Goal: Information Seeking & Learning: Understand process/instructions

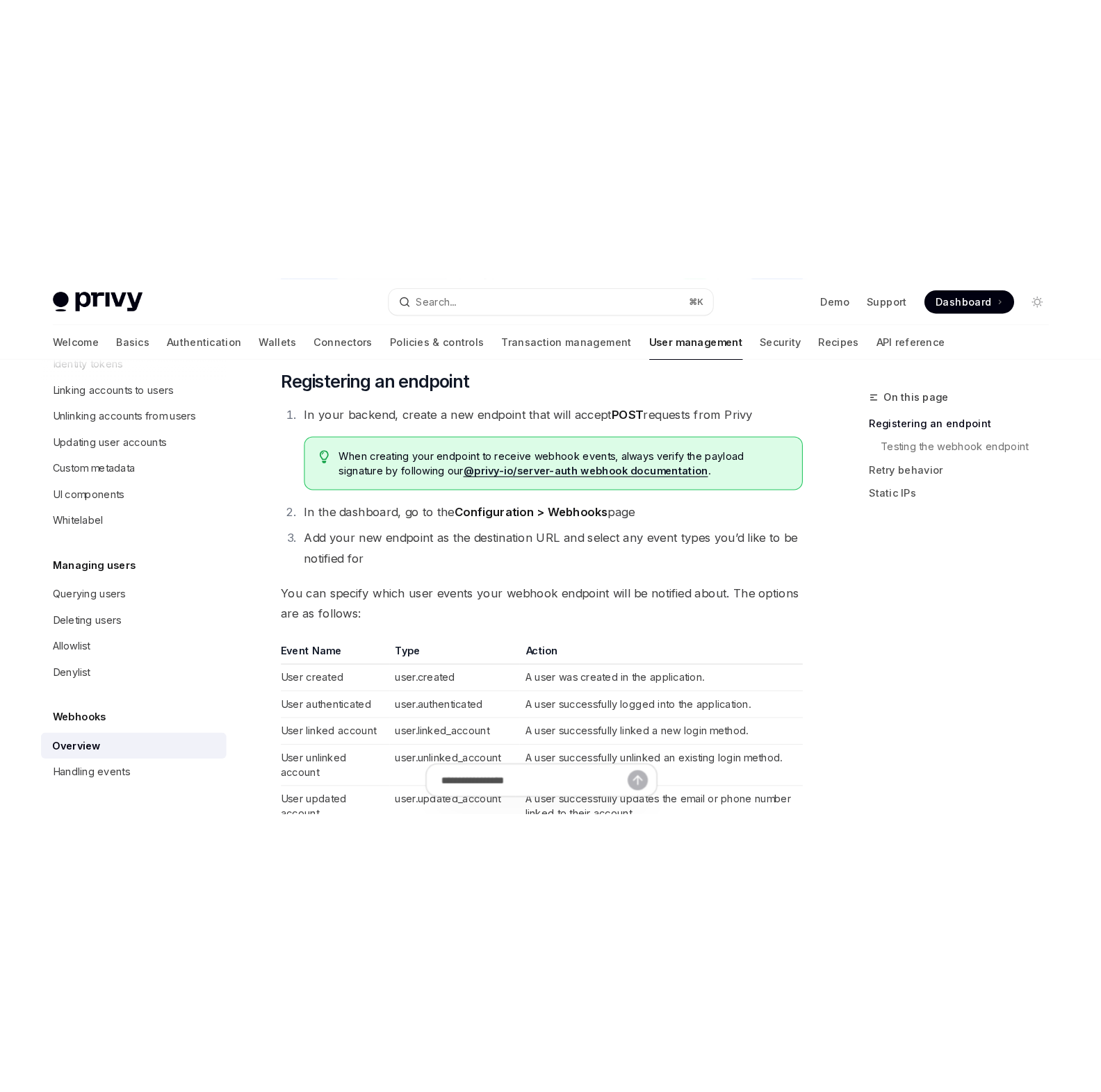
scroll to position [652, 0]
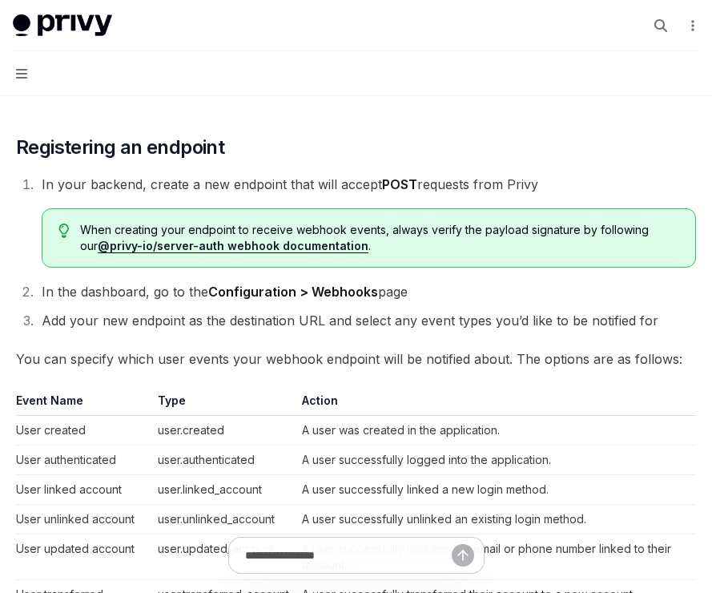
type textarea "*"
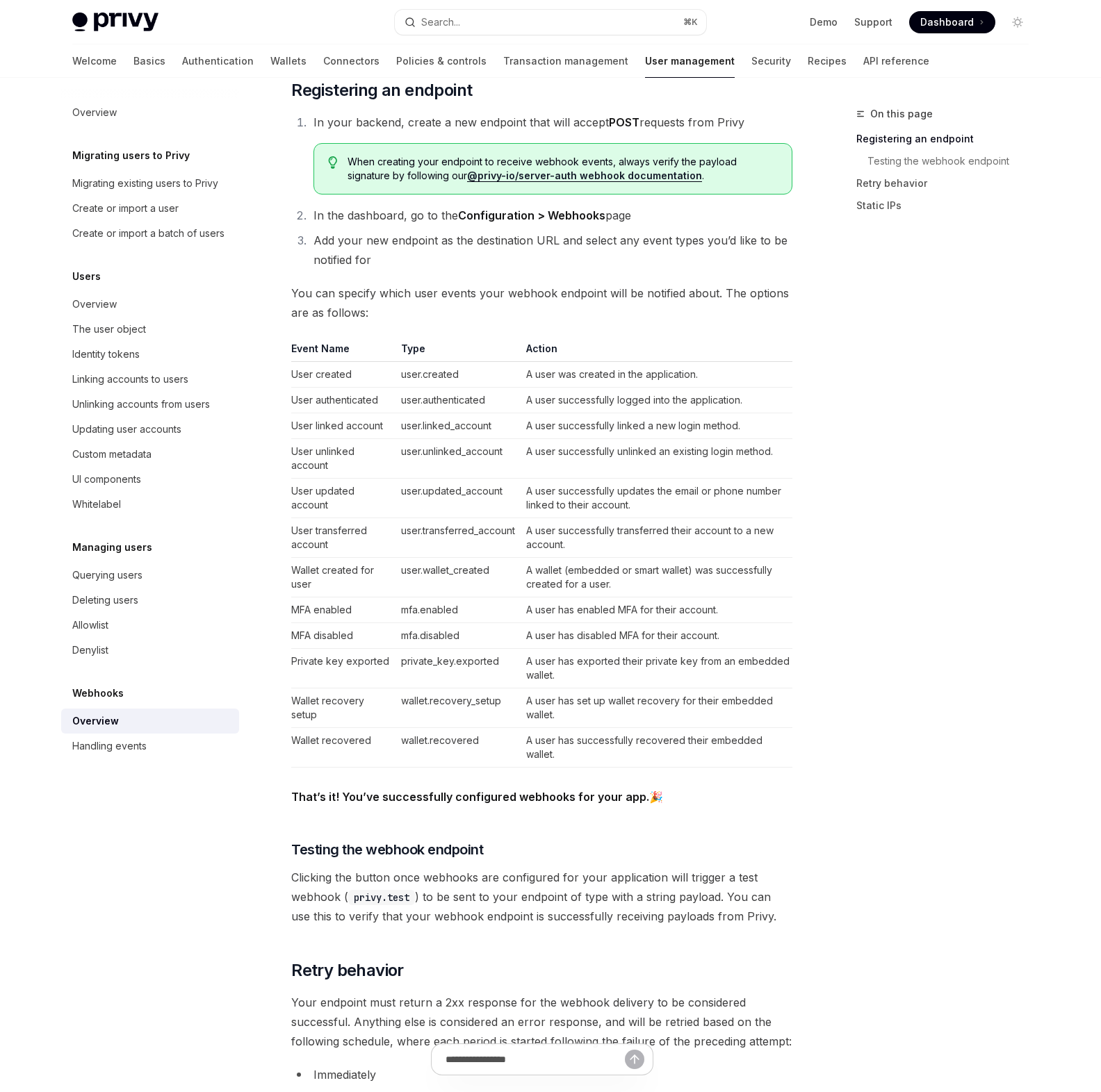
scroll to position [0, 0]
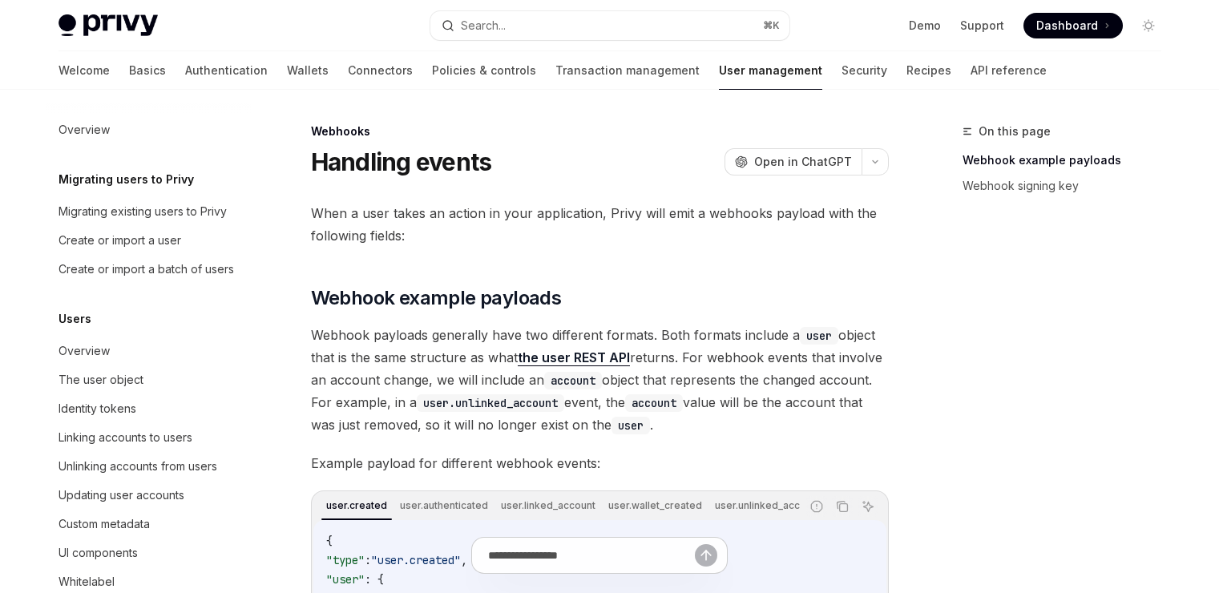
scroll to position [314, 0]
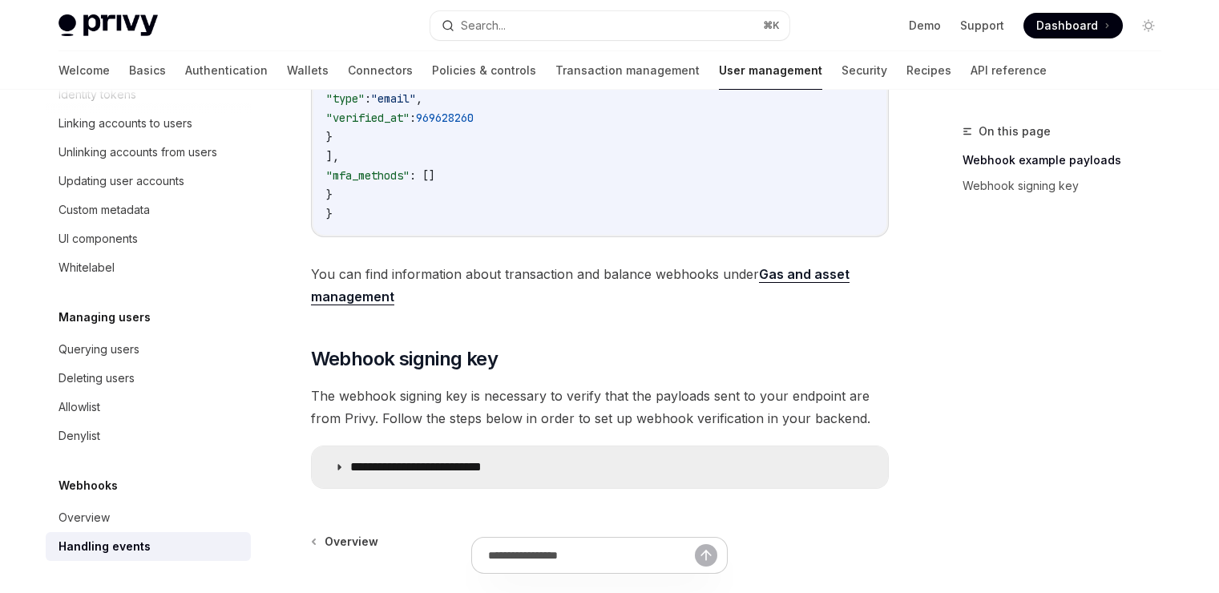
click at [465, 475] on p "**********" at bounding box center [439, 467] width 178 height 16
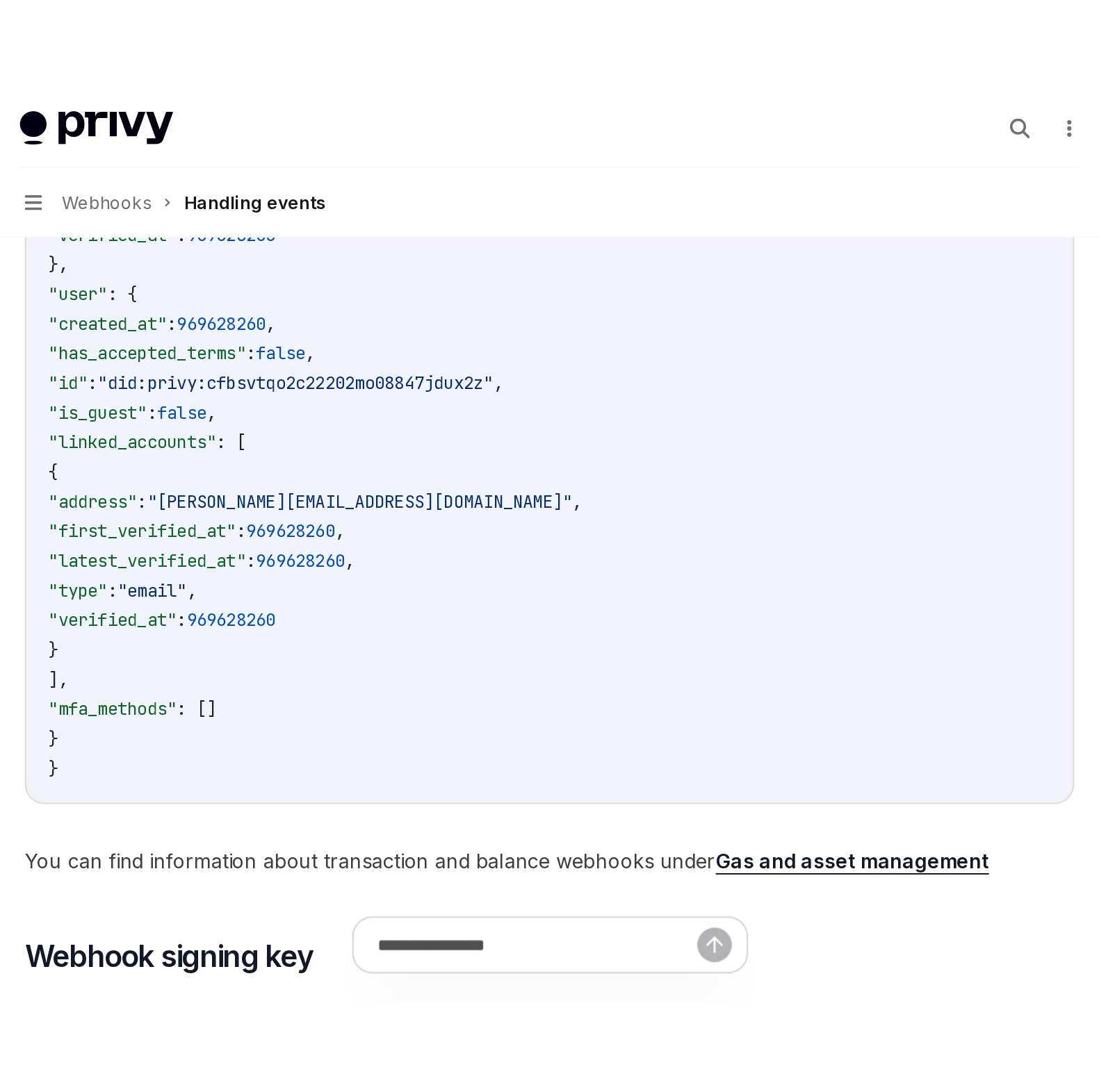
scroll to position [633, 0]
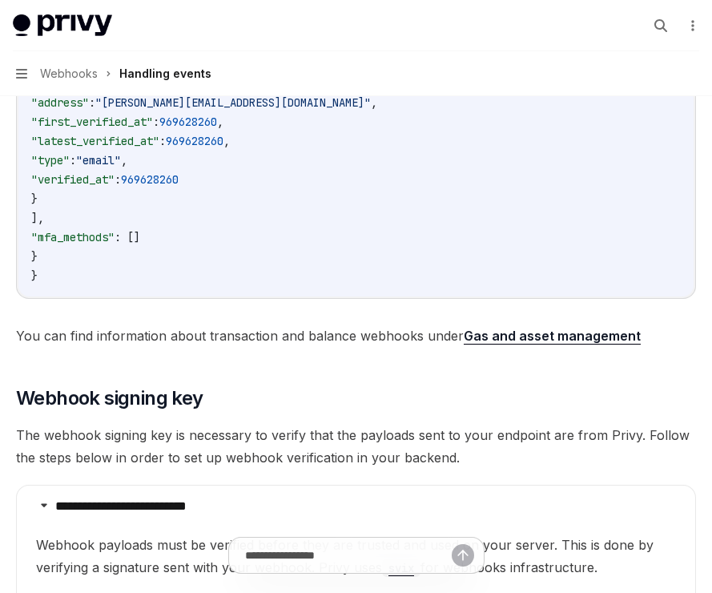
click at [344, 75] on button "Navigation Webhooks Handling events" at bounding box center [356, 73] width 712 height 45
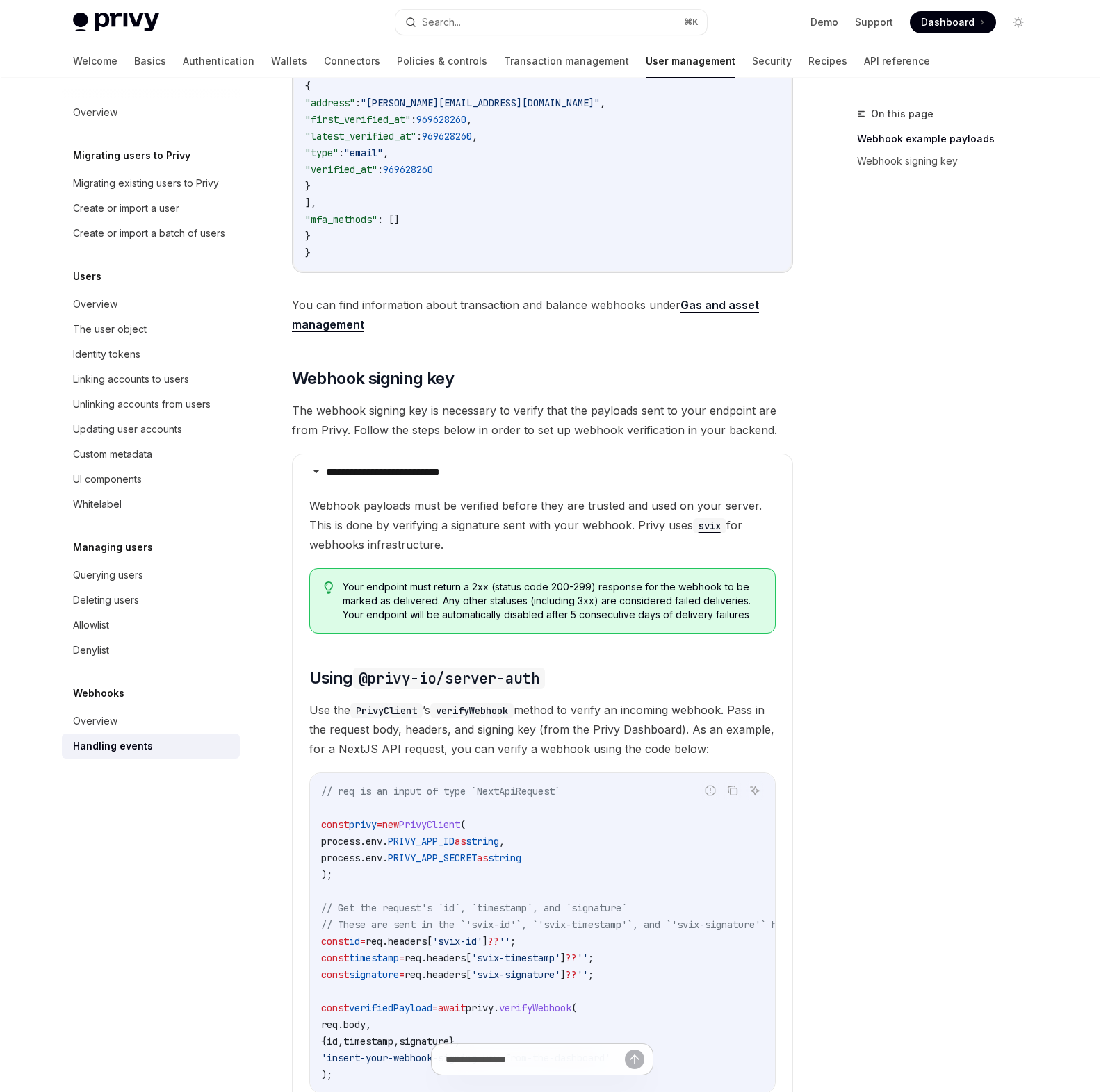
scroll to position [0, 0]
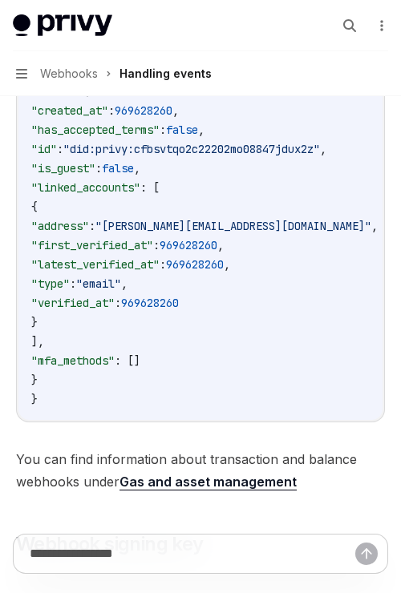
type textarea "*"
